Goal: Information Seeking & Learning: Learn about a topic

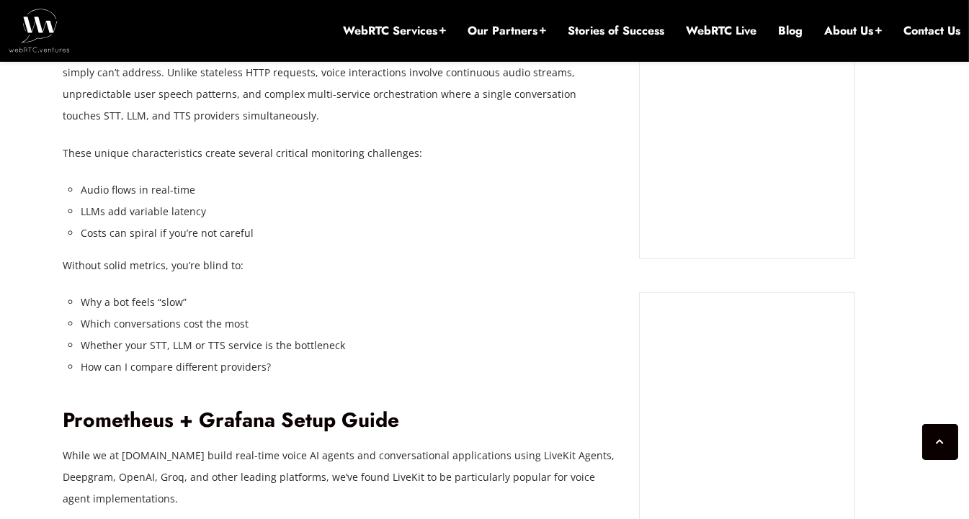
scroll to position [1455, 0]
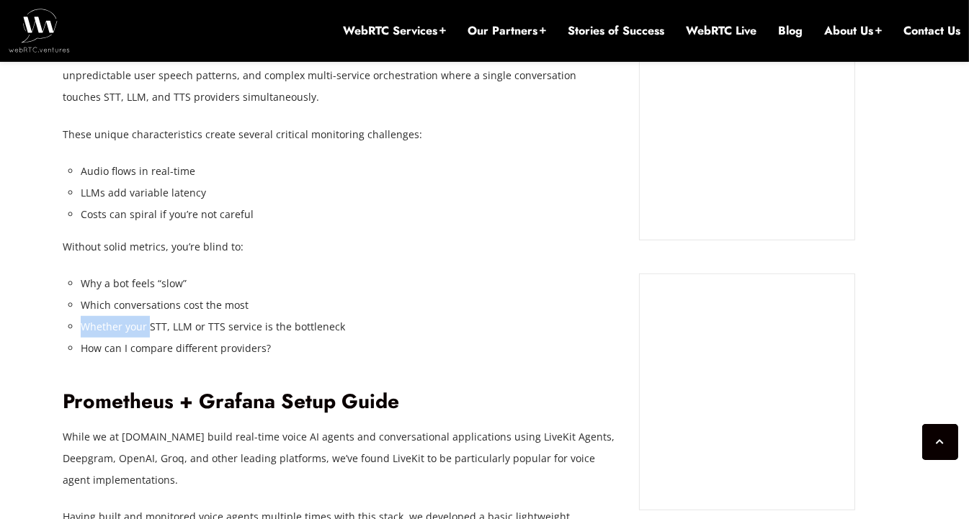
drag, startPoint x: 246, startPoint y: 300, endPoint x: 146, endPoint y: 318, distance: 101.6
click at [146, 318] on ul "Why a bot feels “slow” Which conversations cost the most Whether your STT, LLM …" at bounding box center [349, 316] width 537 height 86
drag, startPoint x: 331, startPoint y: 319, endPoint x: 200, endPoint y: 332, distance: 131.8
click at [200, 332] on li "Whether your STT, LLM or TTS service is the bottleneck" at bounding box center [349, 327] width 537 height 22
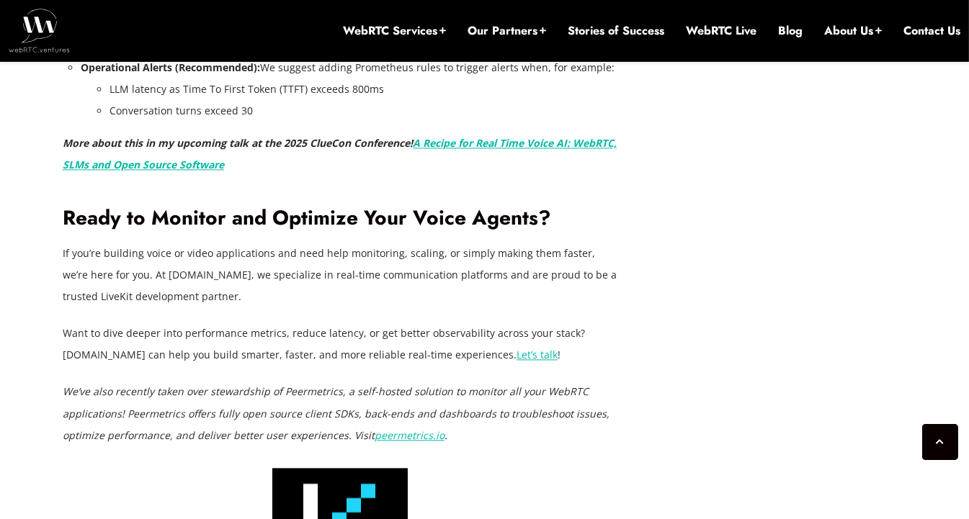
scroll to position [4121, 0]
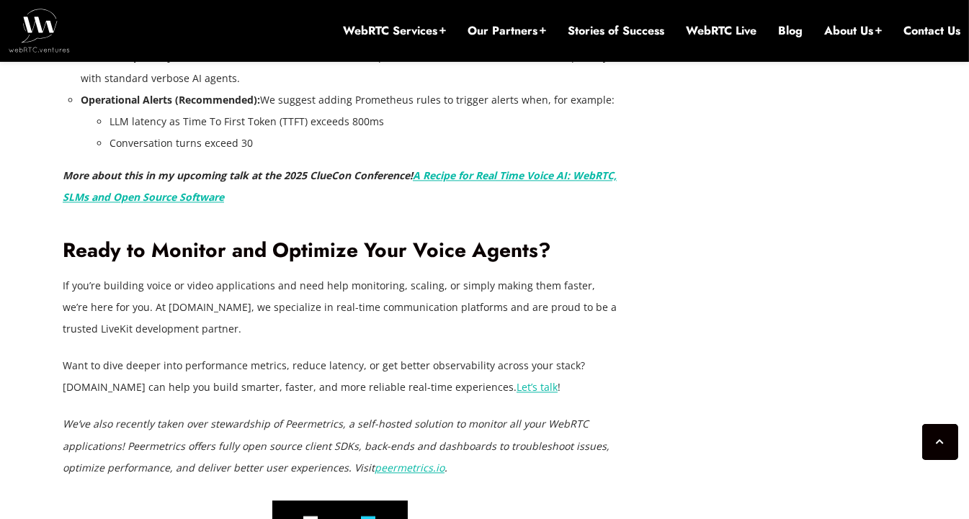
drag, startPoint x: 112, startPoint y: 283, endPoint x: 225, endPoint y: 326, distance: 120.8
click at [225, 326] on p "If you’re building voice or video applications and need help monitoring, scalin…" at bounding box center [340, 307] width 555 height 65
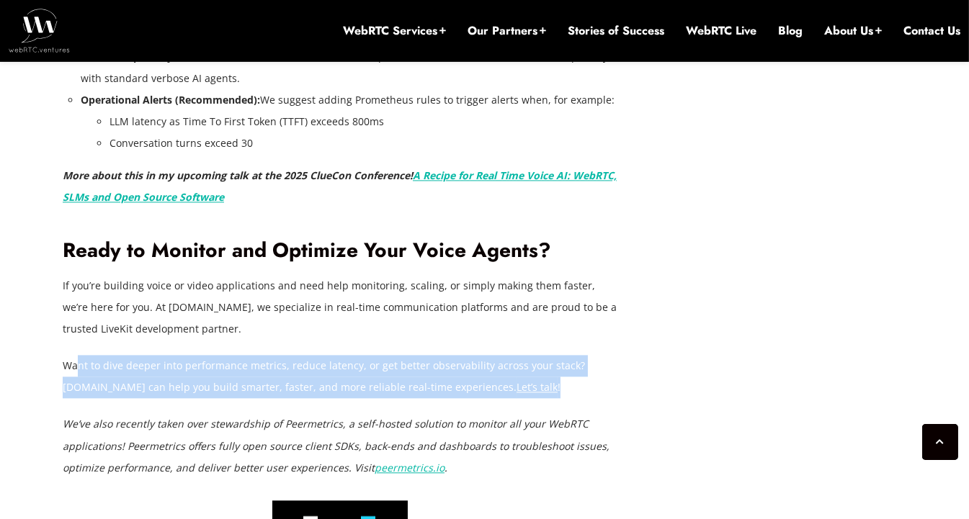
drag, startPoint x: 76, startPoint y: 367, endPoint x: 561, endPoint y: 387, distance: 486.0
click at [561, 387] on p "Want to dive deeper into performance metrics, reduce latency, or get better obs…" at bounding box center [340, 376] width 555 height 43
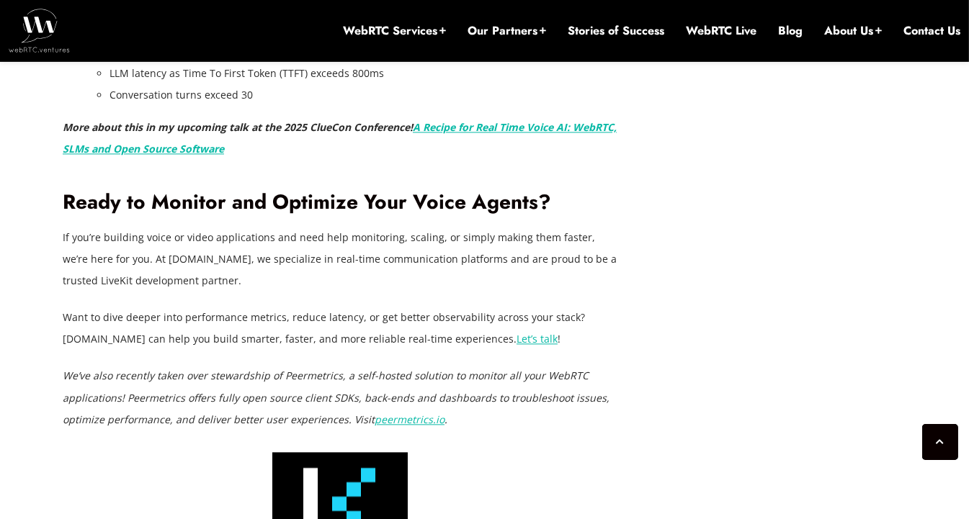
scroll to position [4193, 0]
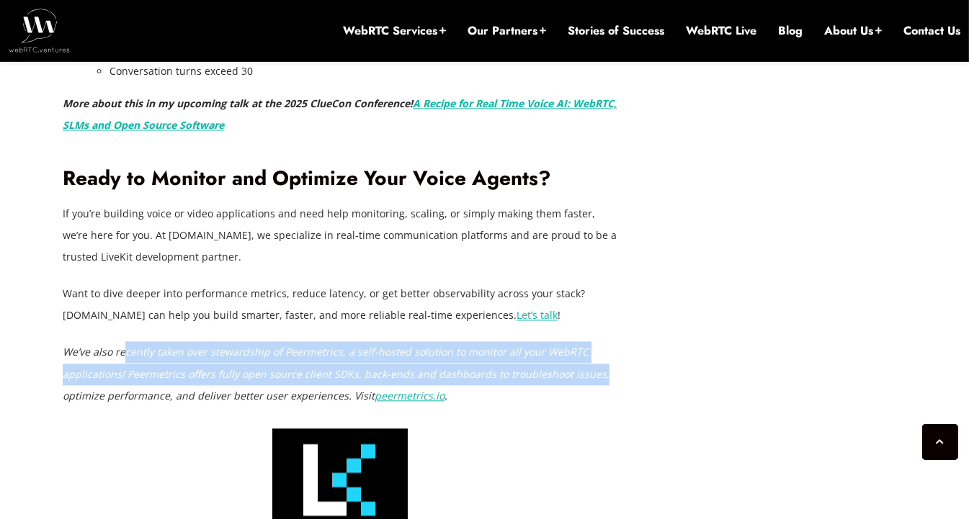
drag, startPoint x: 125, startPoint y: 351, endPoint x: 603, endPoint y: 367, distance: 478.6
click at [603, 367] on p "We’ve also recently taken over stewardship of Peermetrics, a self-hosted soluti…" at bounding box center [340, 373] width 555 height 65
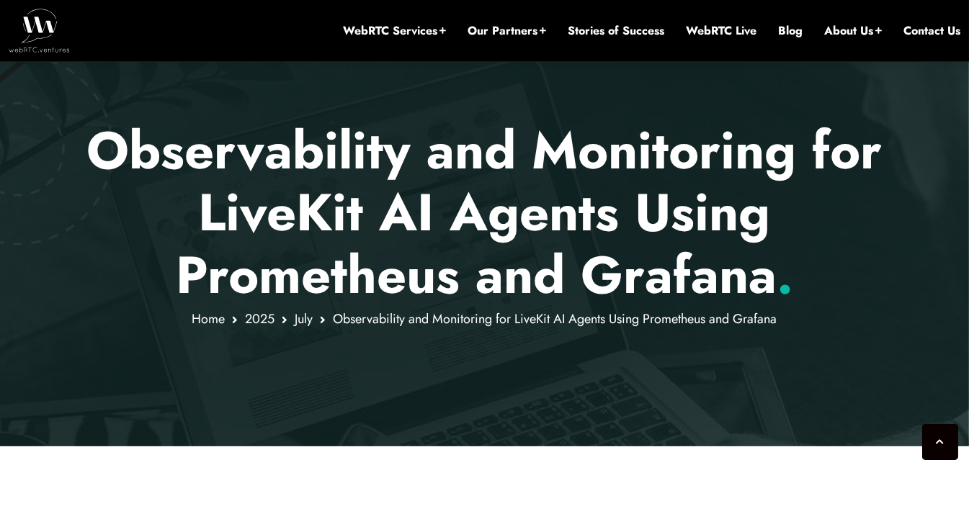
scroll to position [158, 0]
